Goal: Task Accomplishment & Management: Use online tool/utility

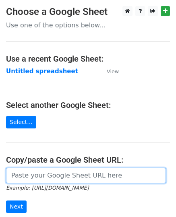
click at [34, 169] on input "url" at bounding box center [86, 175] width 160 height 15
paste input "[URL][DOMAIN_NAME]"
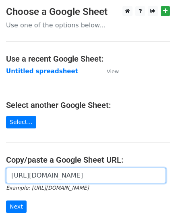
scroll to position [0, 192]
type input "[URL][DOMAIN_NAME]"
click at [6, 200] on input "Next" at bounding box center [16, 206] width 21 height 12
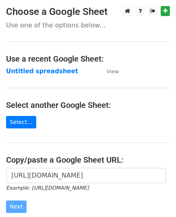
scroll to position [0, 0]
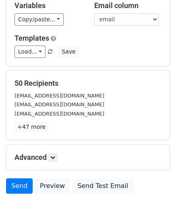
scroll to position [94, 0]
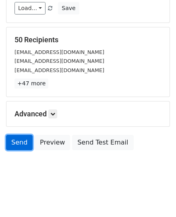
click at [22, 140] on link "Send" at bounding box center [19, 142] width 27 height 15
